Goal: Information Seeking & Learning: Learn about a topic

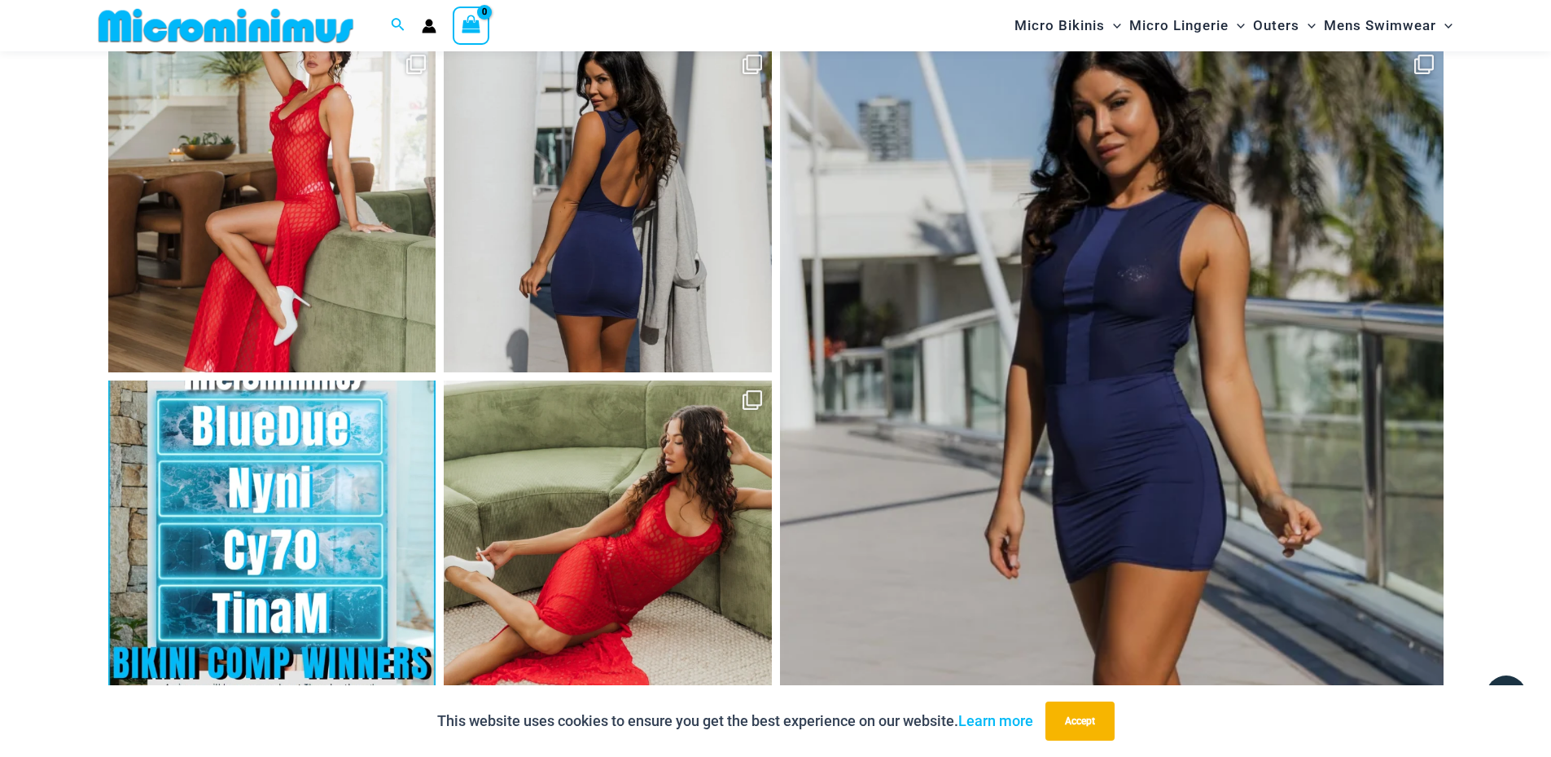
scroll to position [7722, 0]
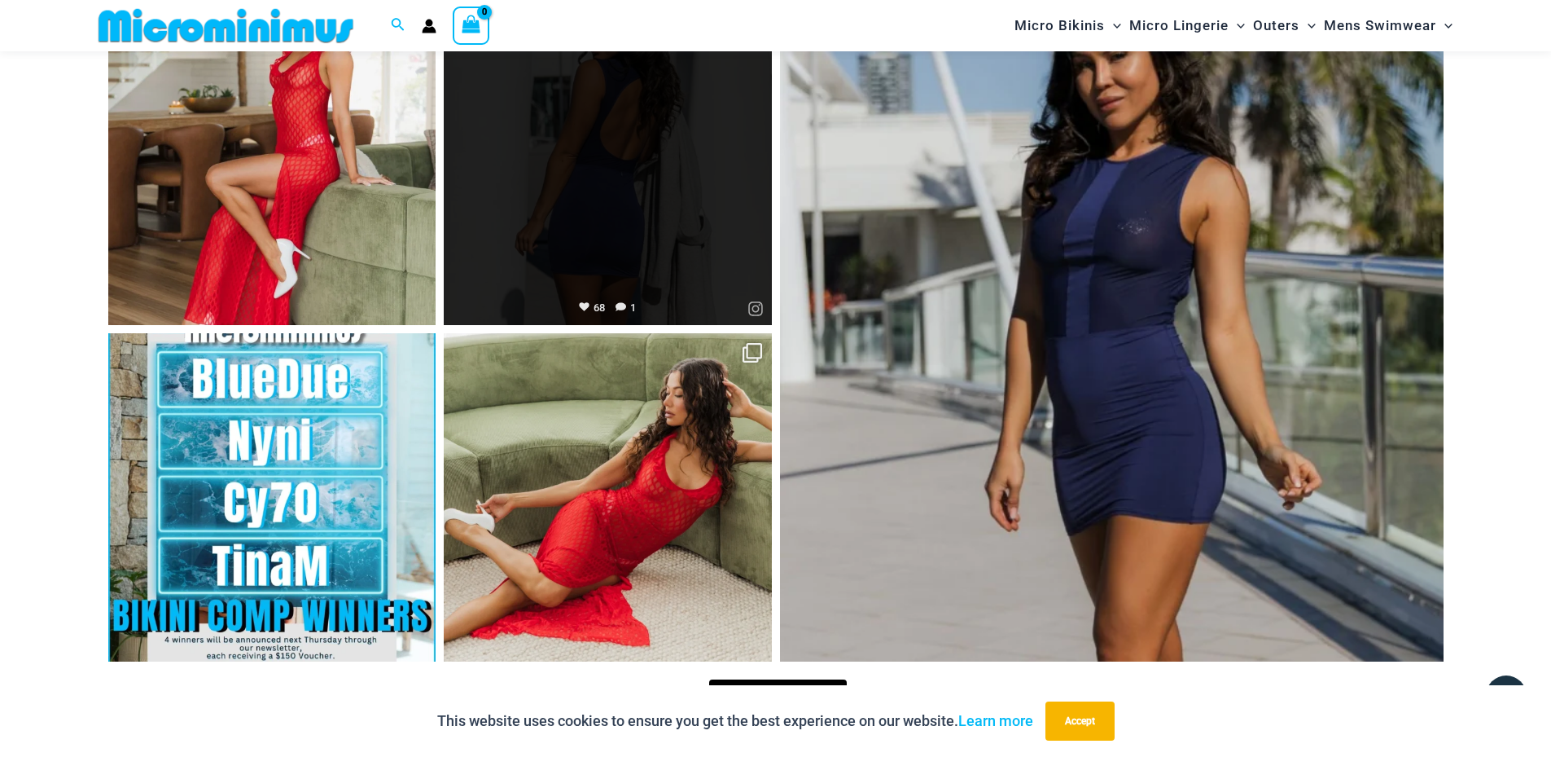
click at [713, 258] on link "Open" at bounding box center [608, 162] width 328 height 328
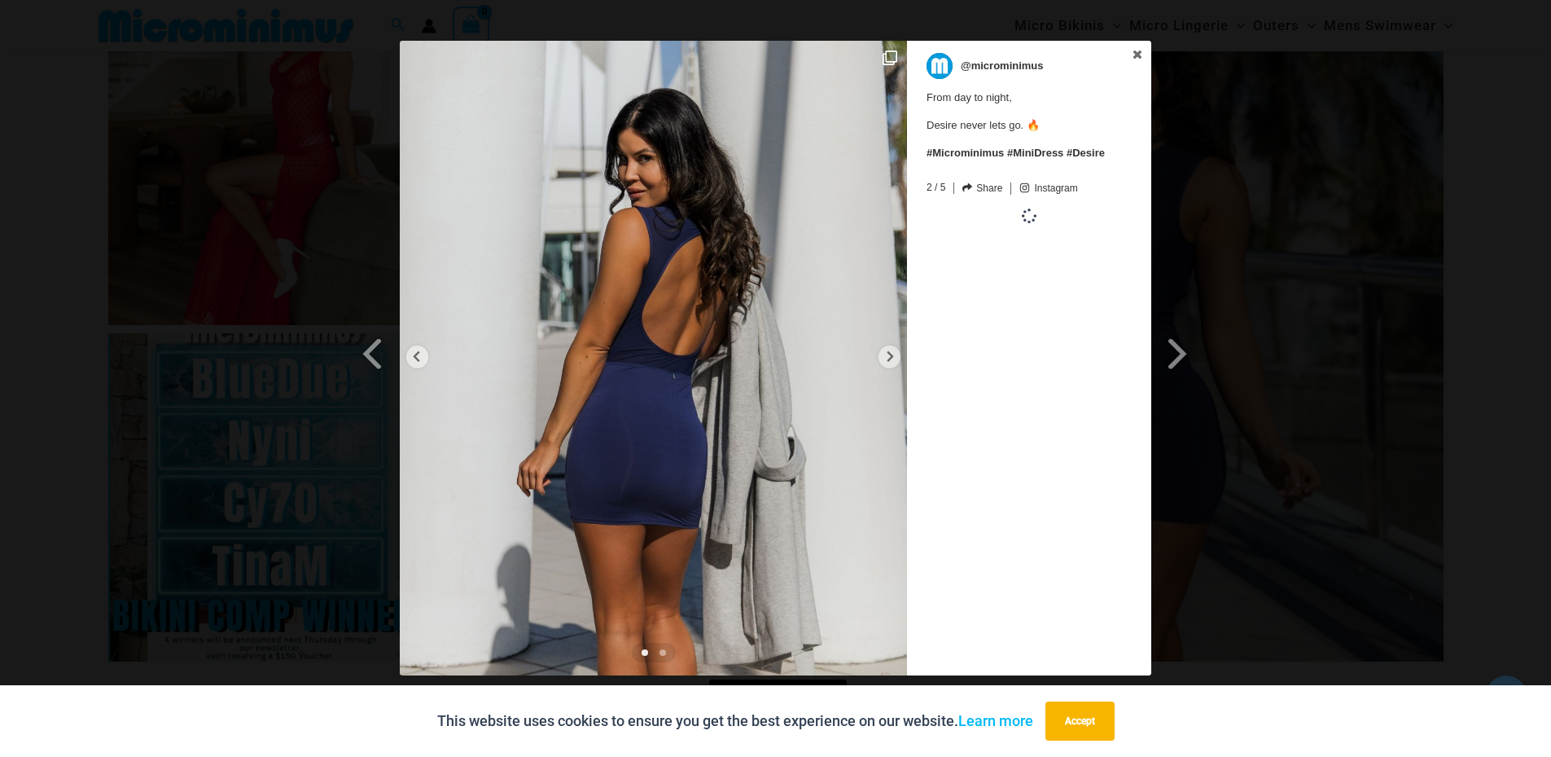
click at [1464, 162] on div "Previous Slide Next Slide @microminimus From day to night, Desire never lets go…" at bounding box center [775, 360] width 1551 height 638
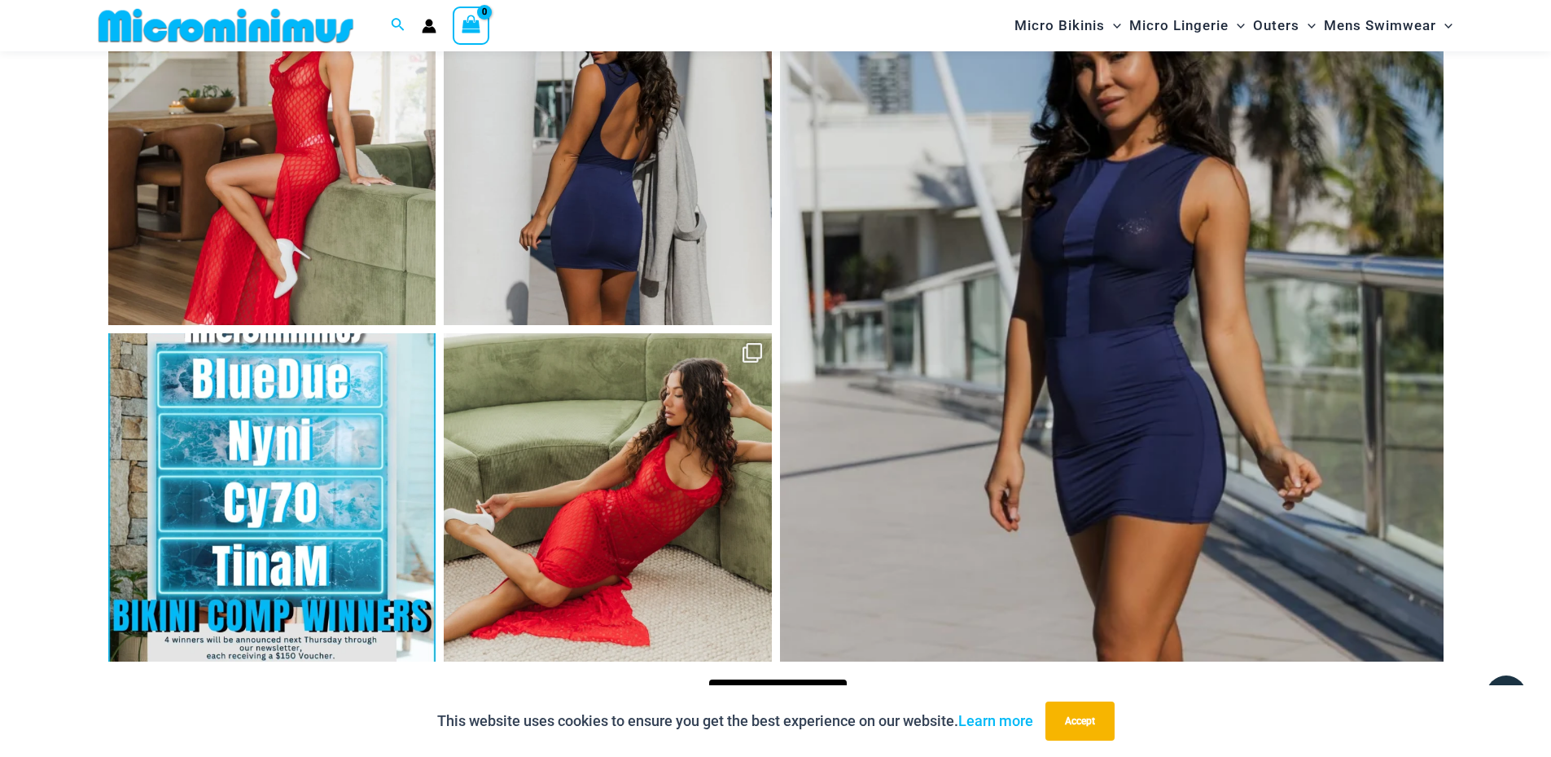
click at [1205, 128] on link "Open" at bounding box center [1112, 330] width 664 height 664
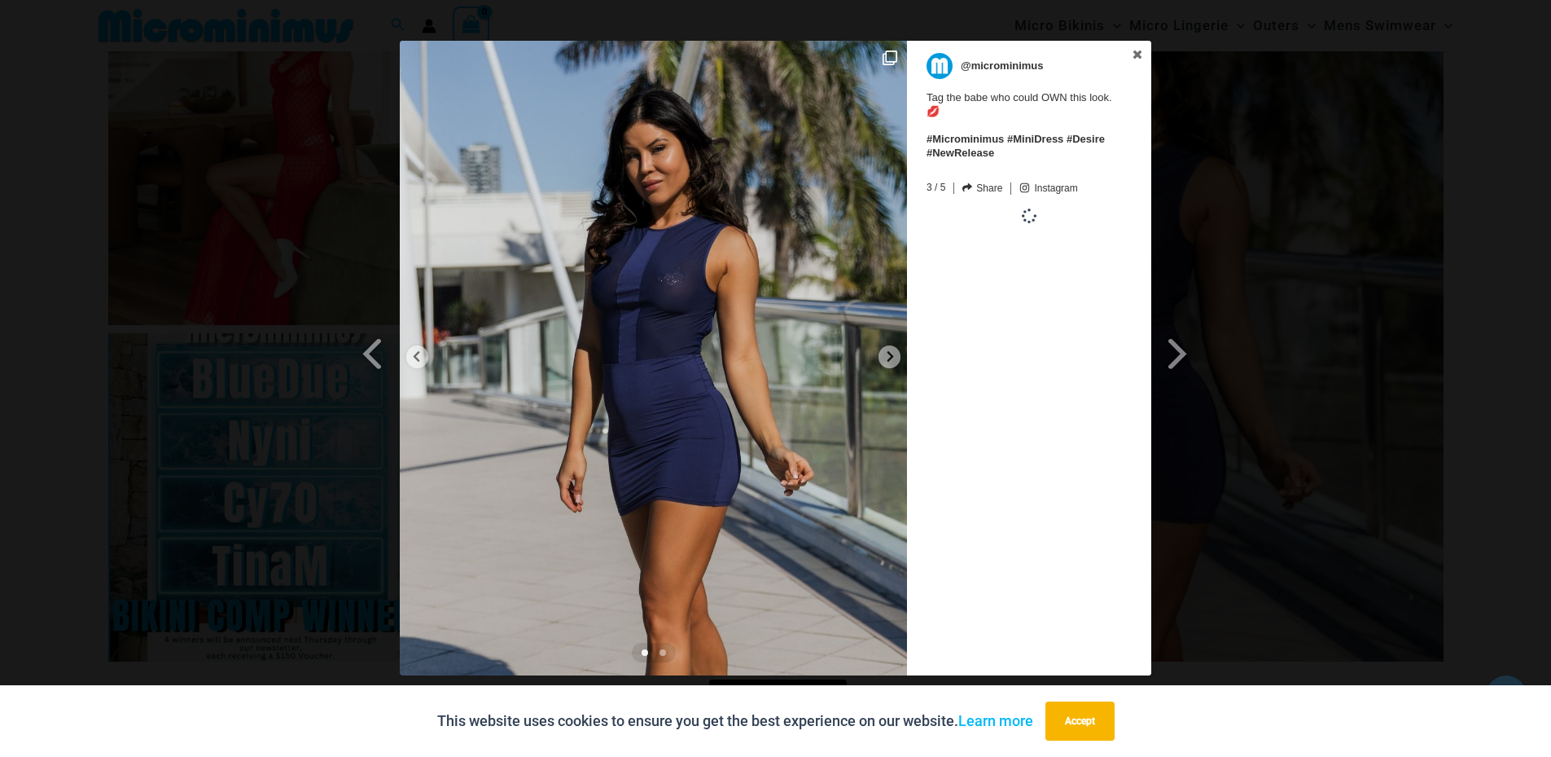
click at [1473, 268] on div "Previous Slide Next Slide @microminimus Tag the babe who could OWN this look. 💋…" at bounding box center [775, 360] width 1551 height 638
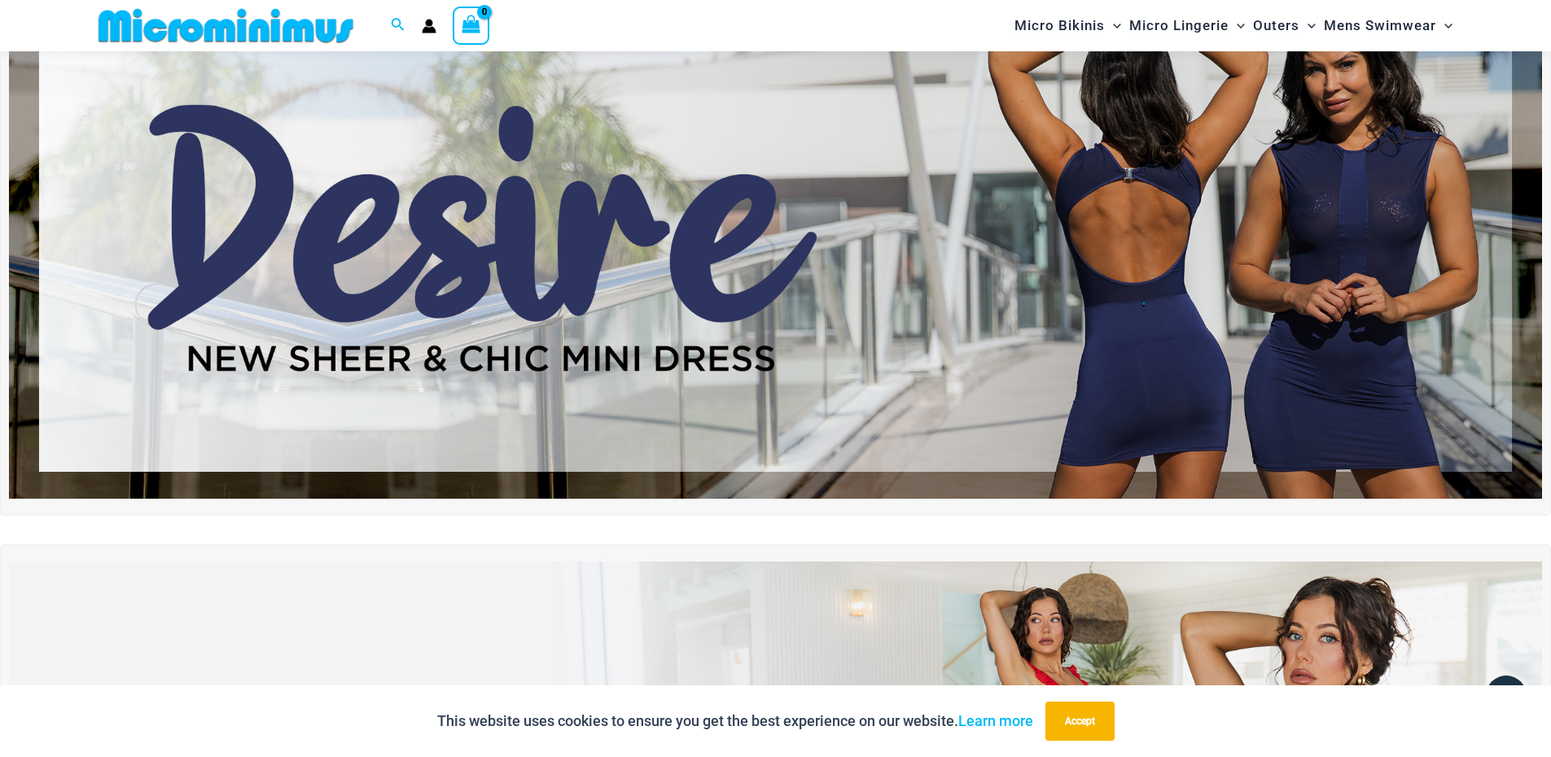
scroll to position [150, 0]
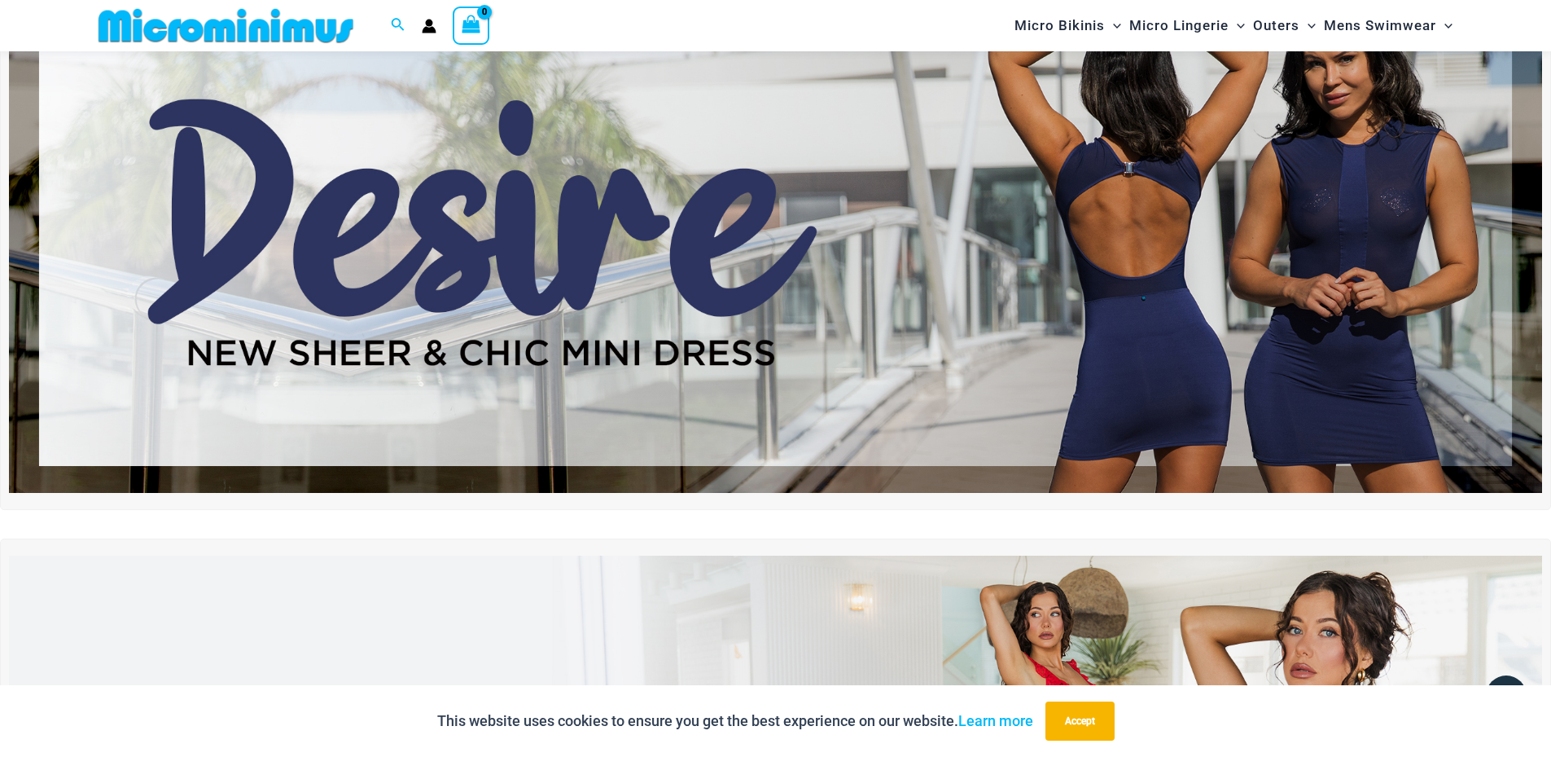
click at [1220, 245] on img at bounding box center [775, 231] width 1533 height 521
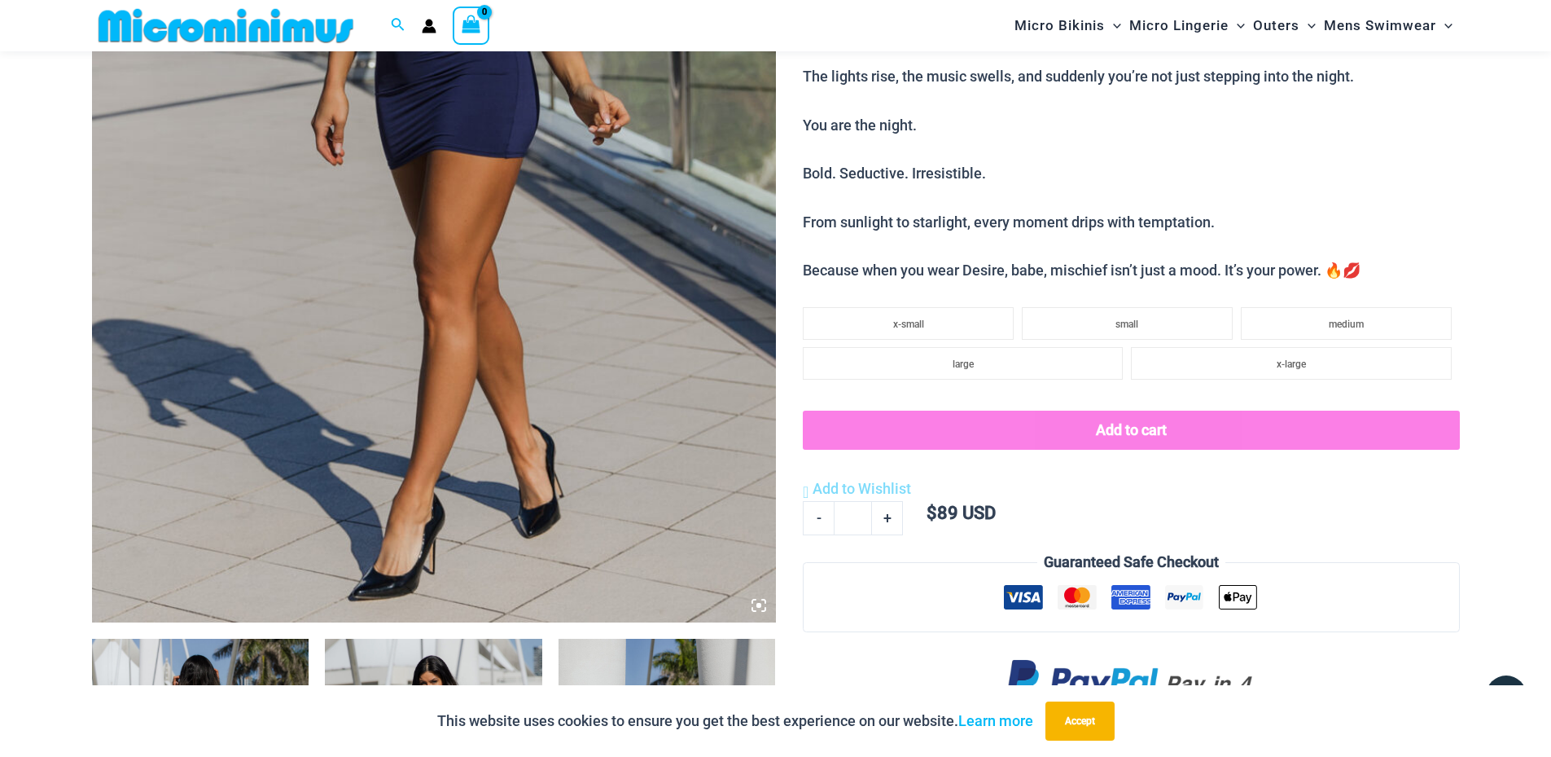
scroll to position [397, 0]
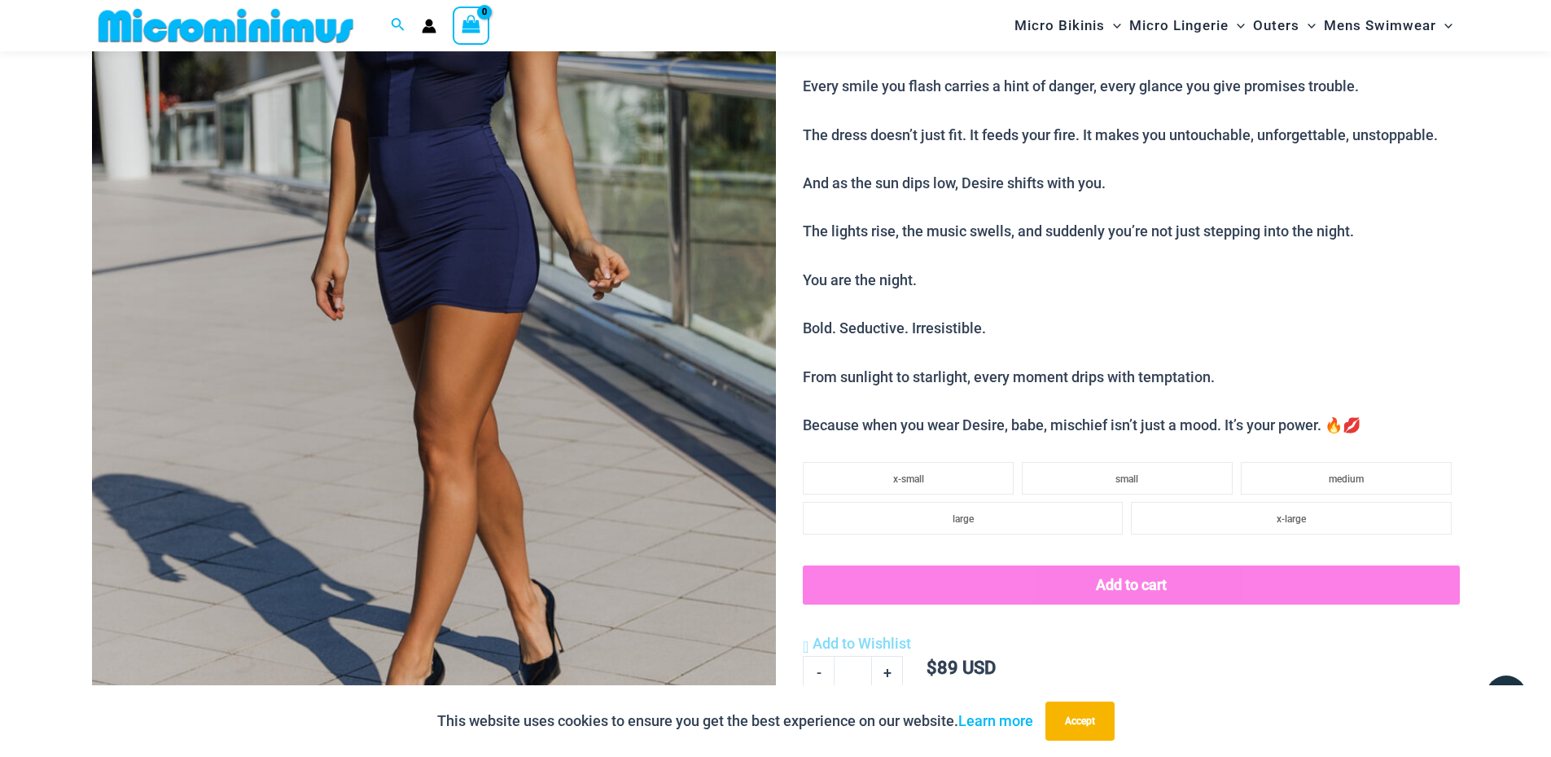
click at [318, 417] on img at bounding box center [434, 264] width 684 height 1026
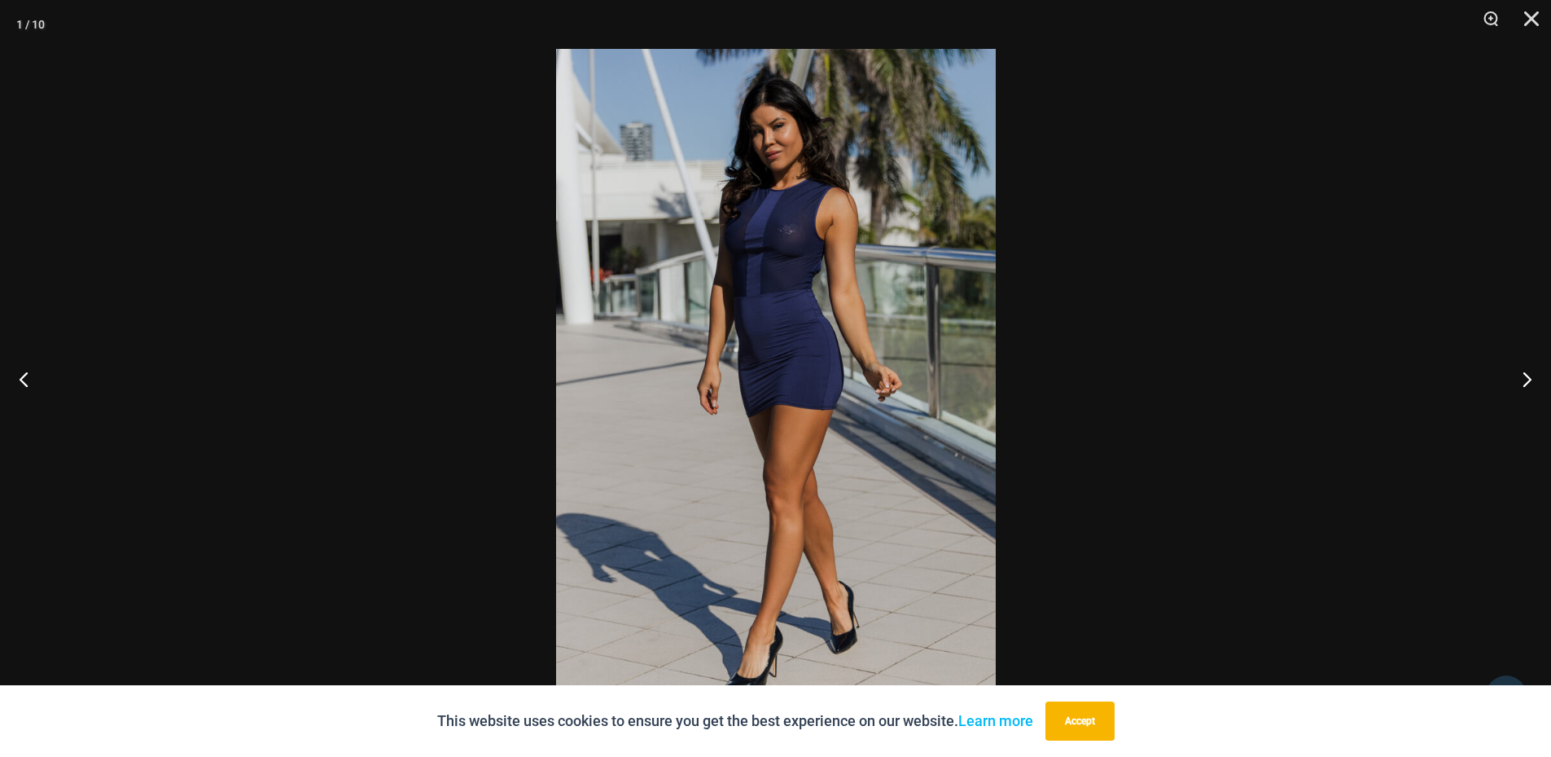
click at [743, 304] on img at bounding box center [776, 378] width 440 height 659
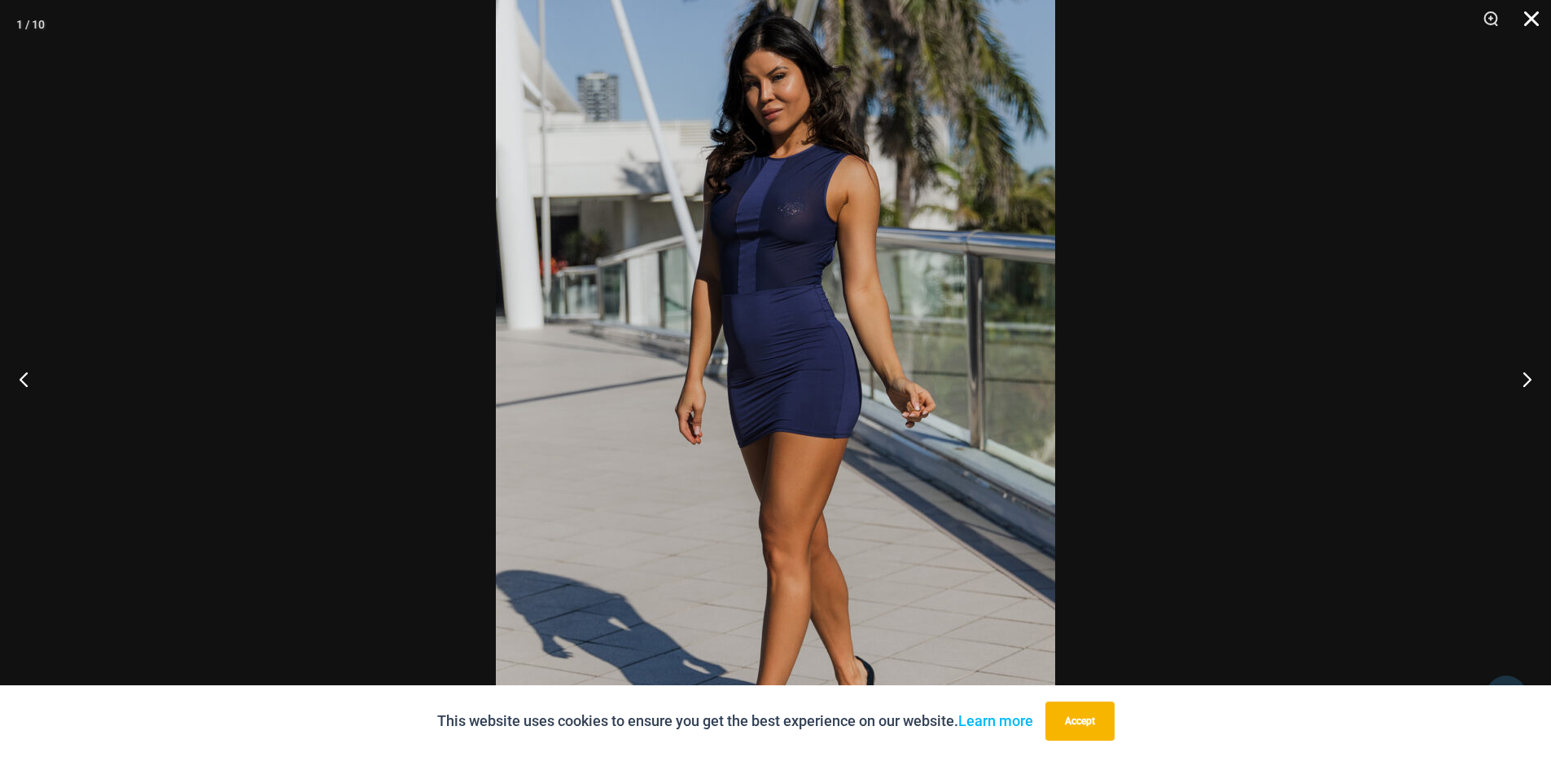
click at [1530, 14] on button "Close" at bounding box center [1526, 24] width 41 height 49
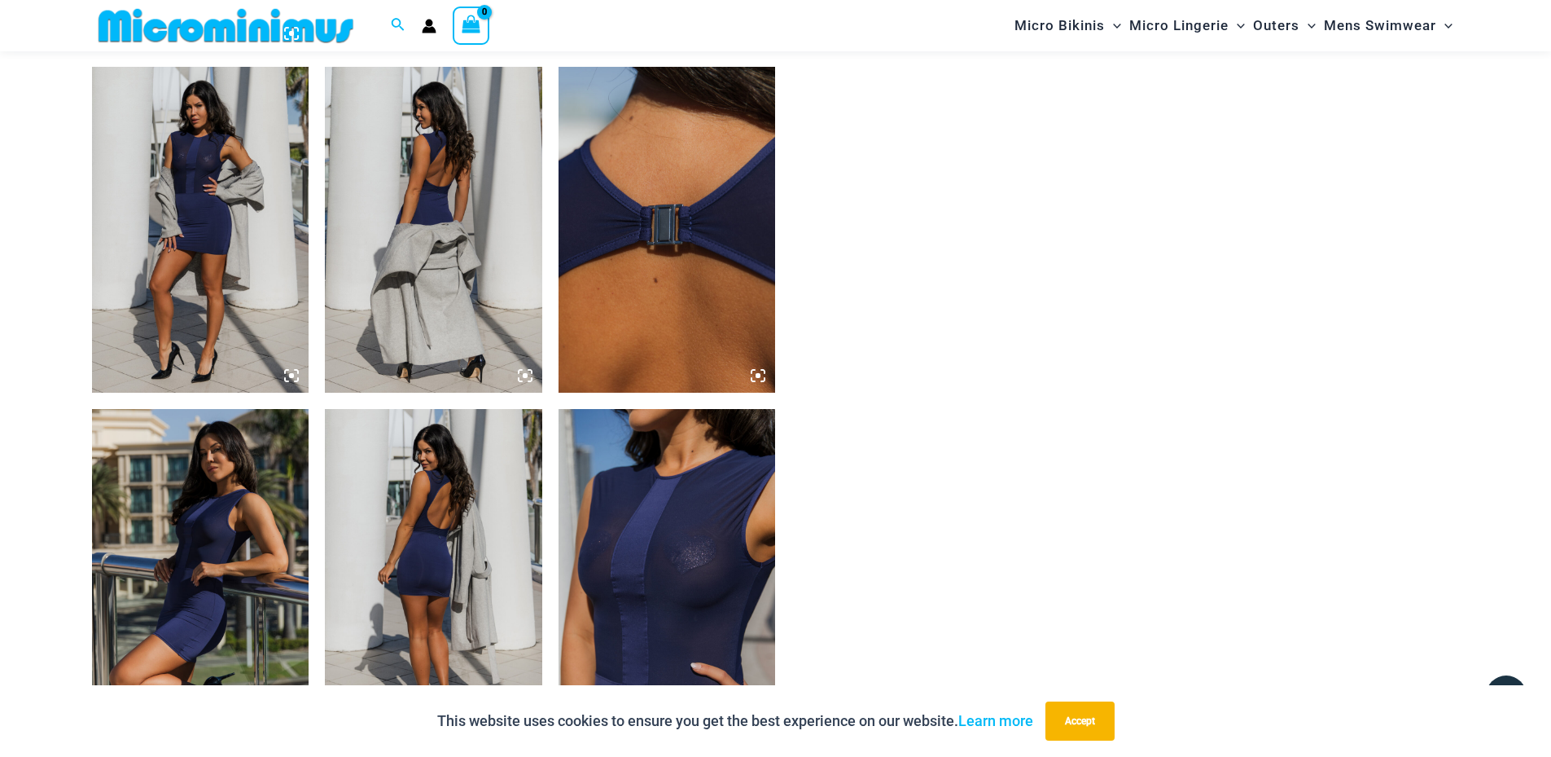
scroll to position [1615, 0]
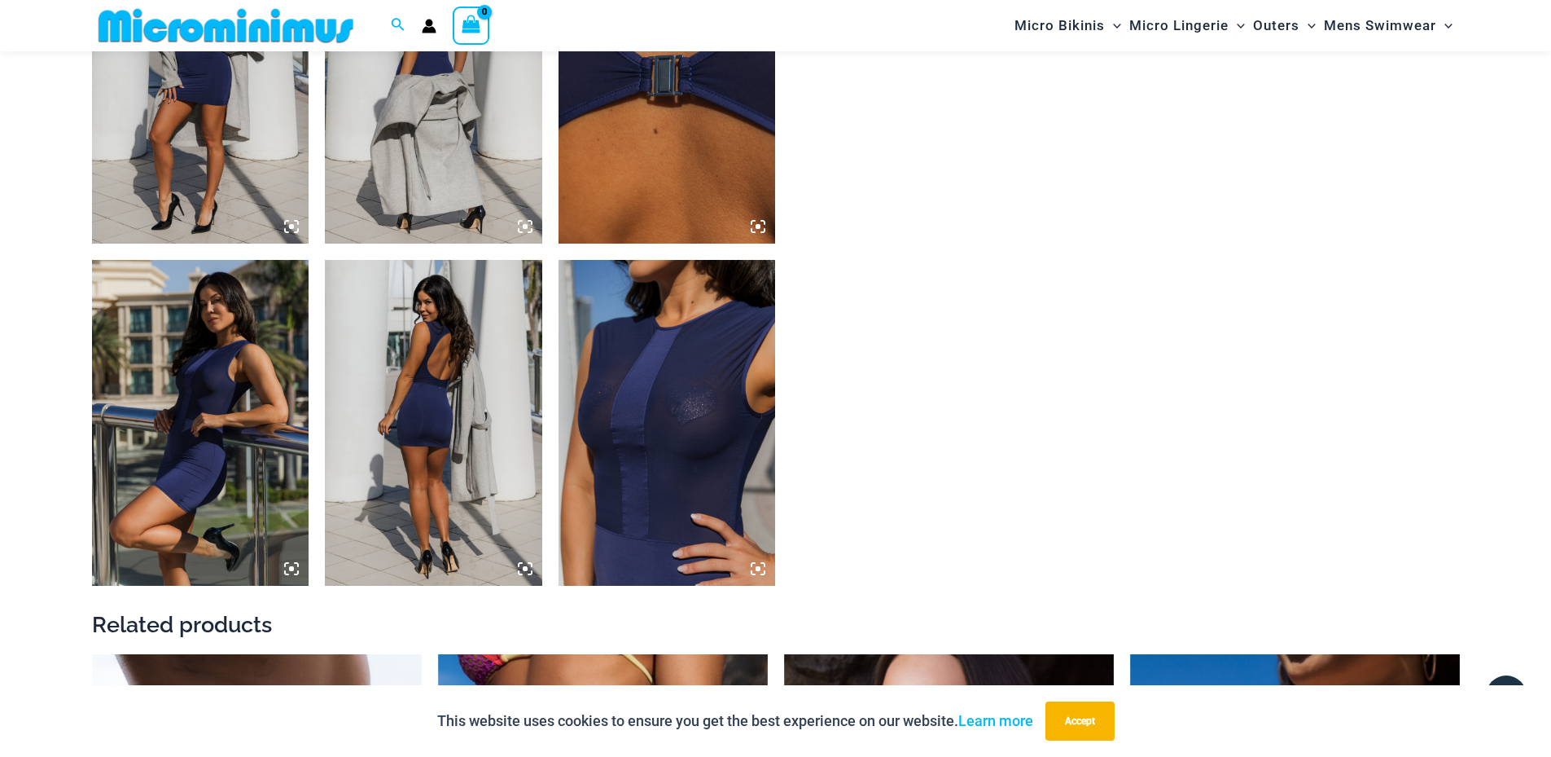
click at [664, 360] on img at bounding box center [667, 423] width 217 height 326
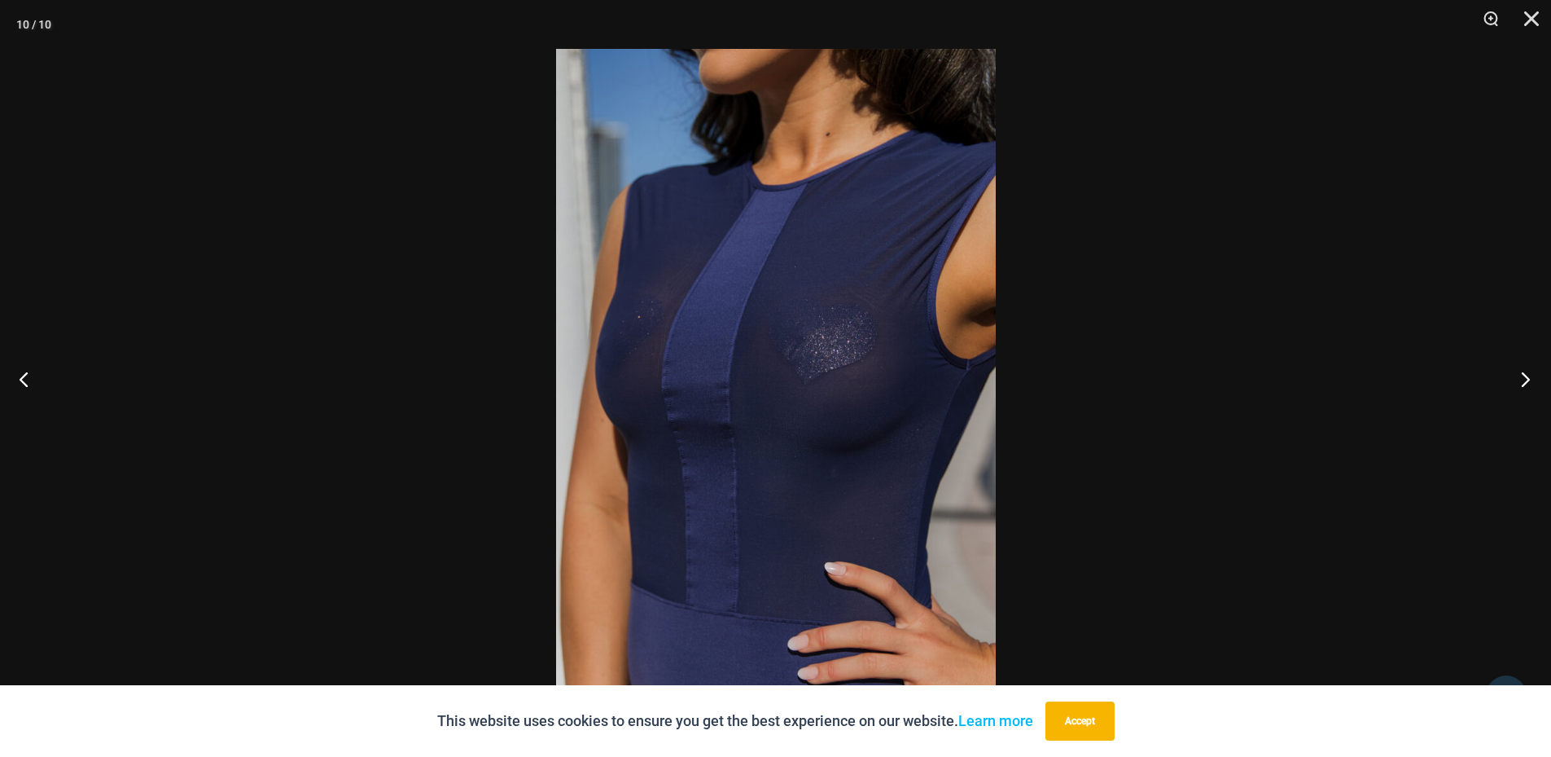
click at [1520, 379] on button "Next" at bounding box center [1520, 378] width 61 height 81
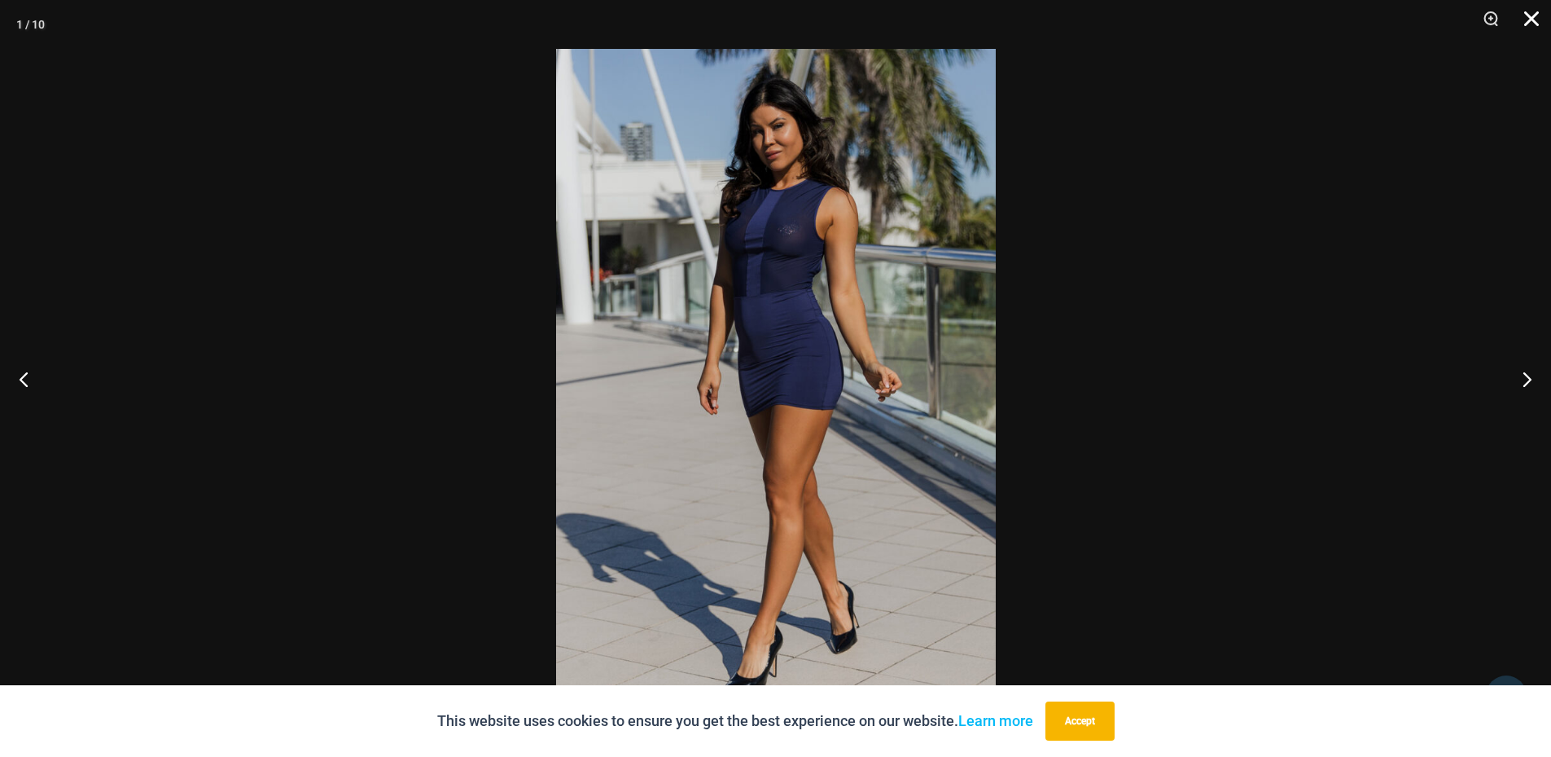
click at [1529, 24] on button "Close" at bounding box center [1526, 24] width 41 height 49
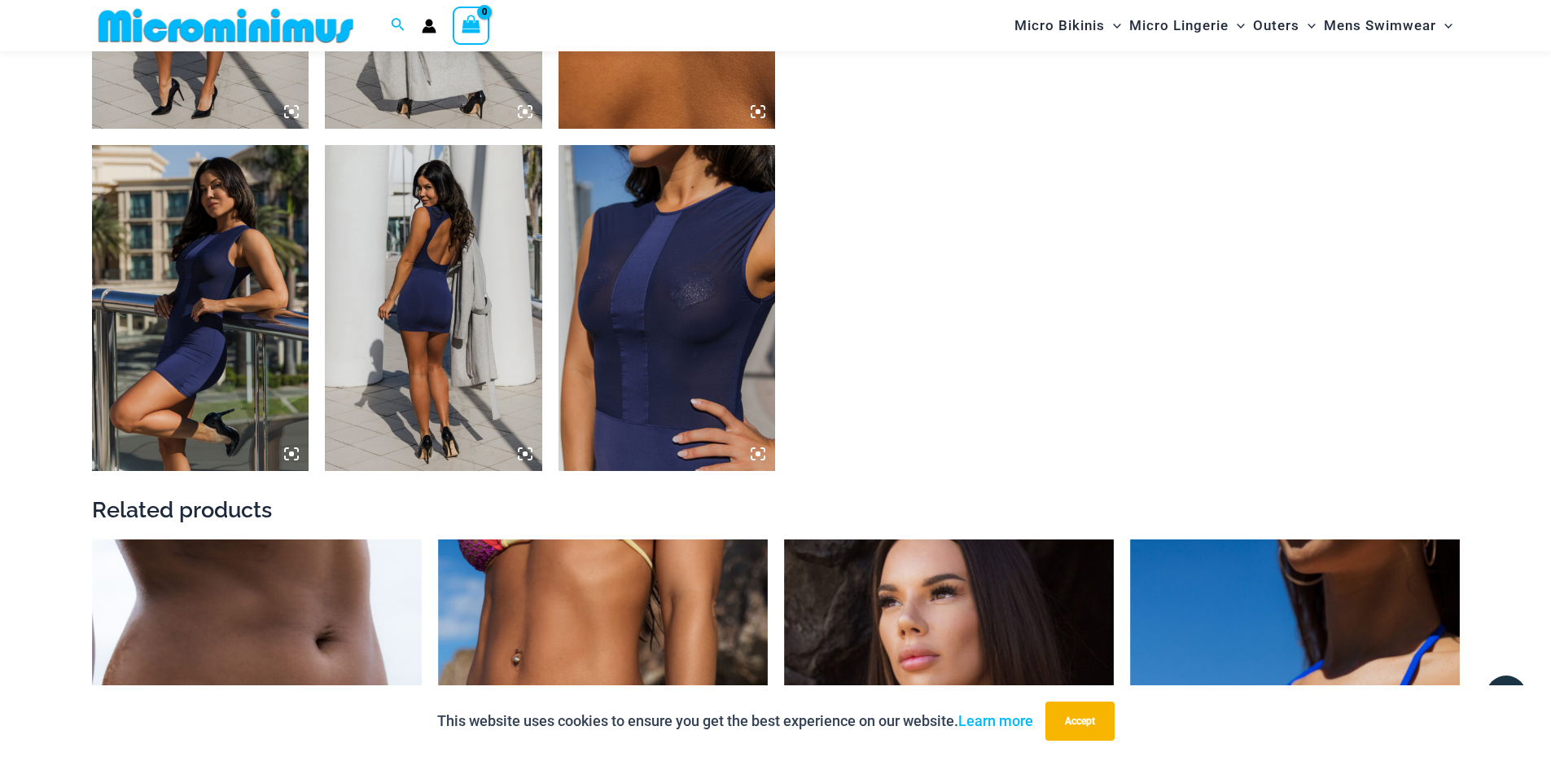
scroll to position [1696, 0]
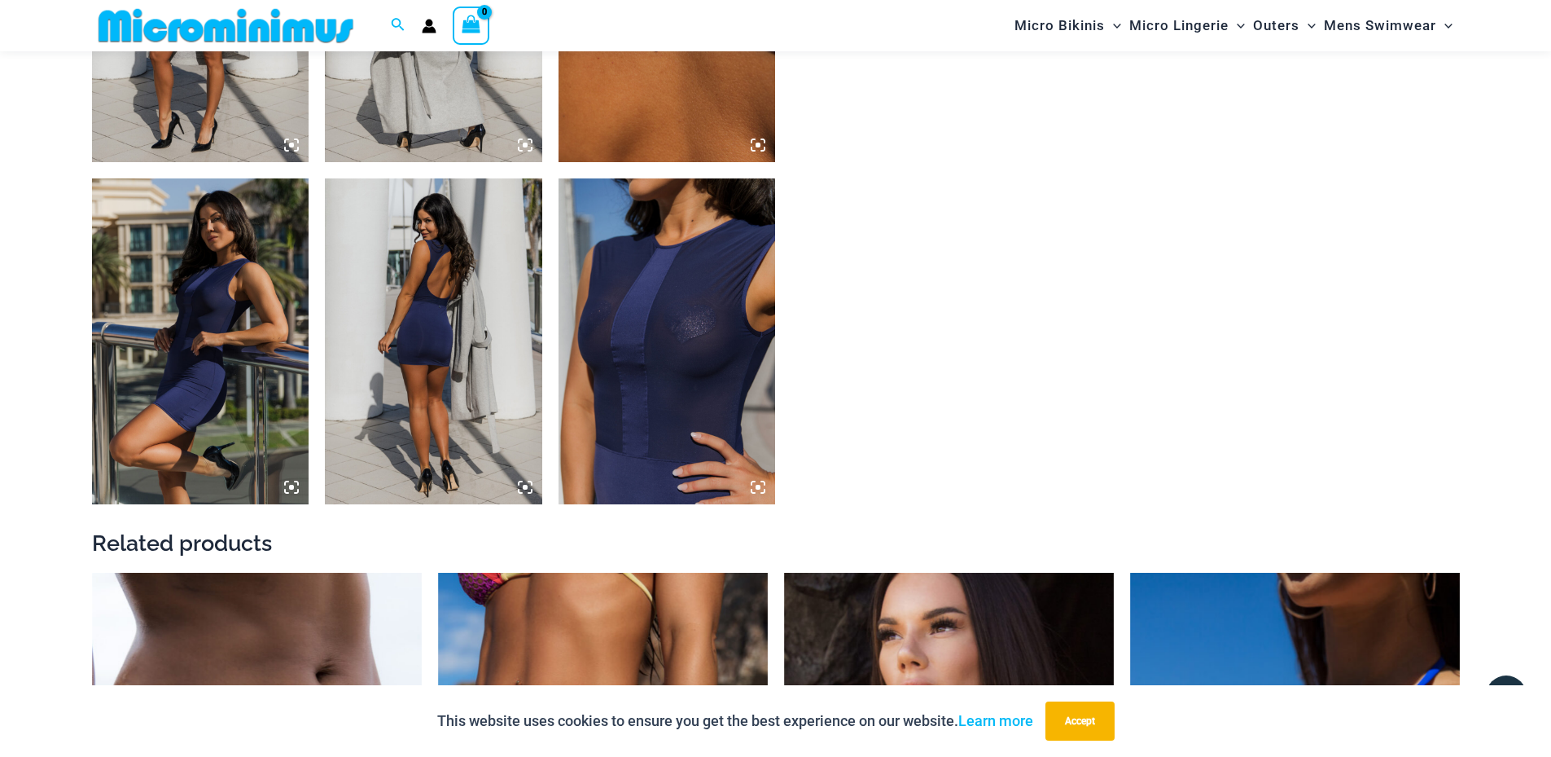
click at [456, 389] on img at bounding box center [433, 341] width 217 height 326
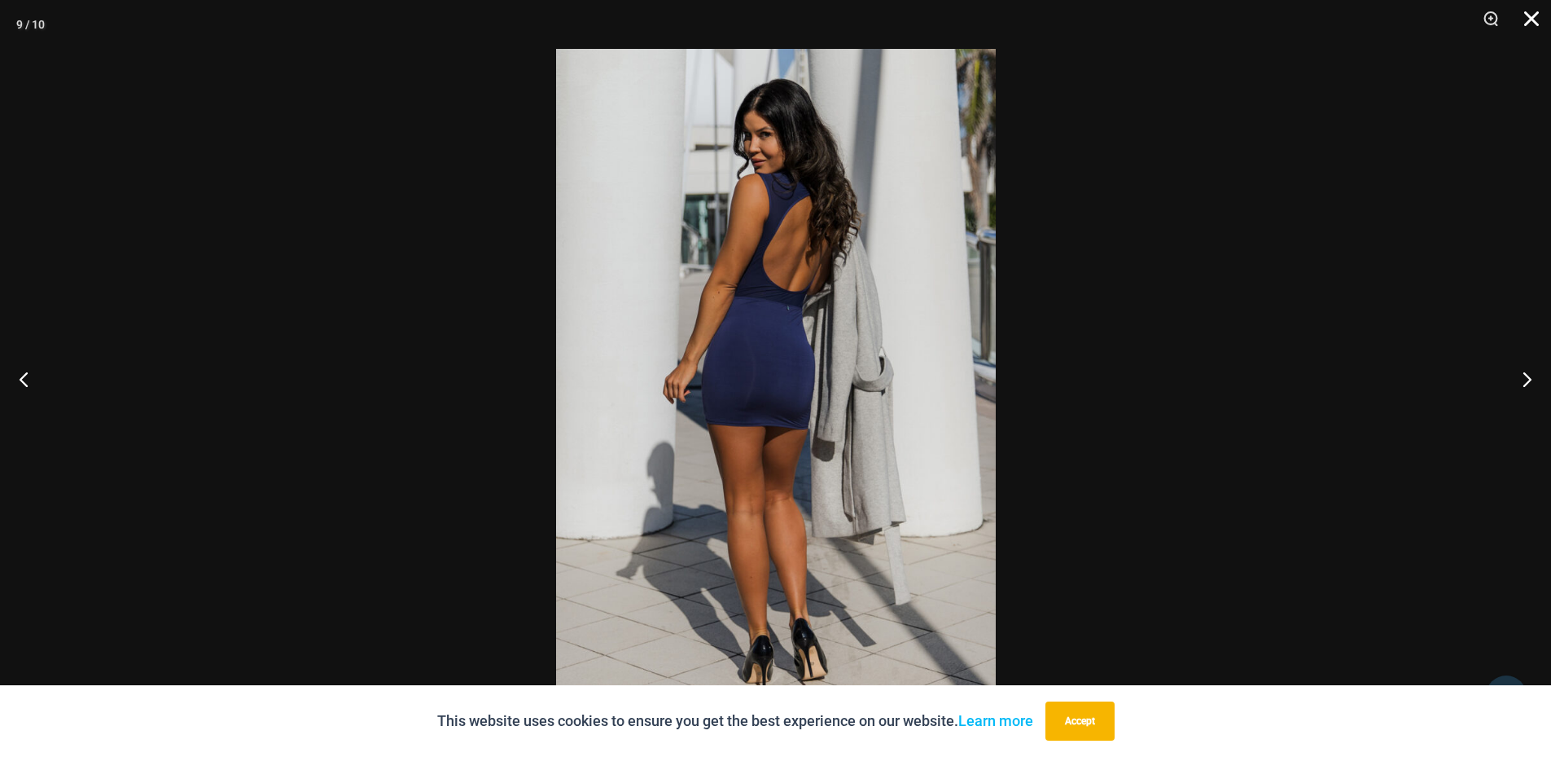
click at [1532, 20] on button "Close" at bounding box center [1526, 24] width 41 height 49
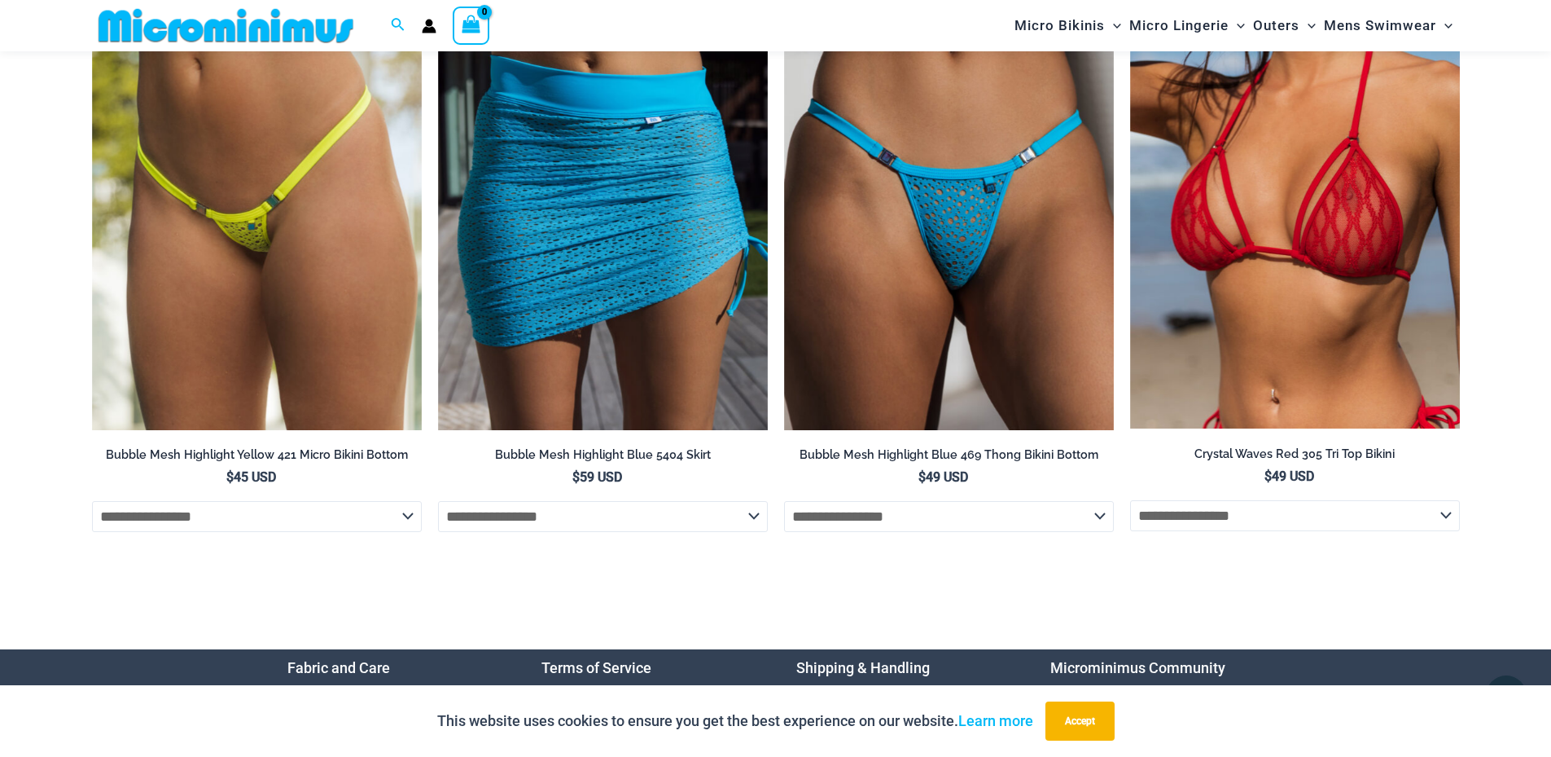
scroll to position [5560, 0]
